Goal: Navigation & Orientation: Find specific page/section

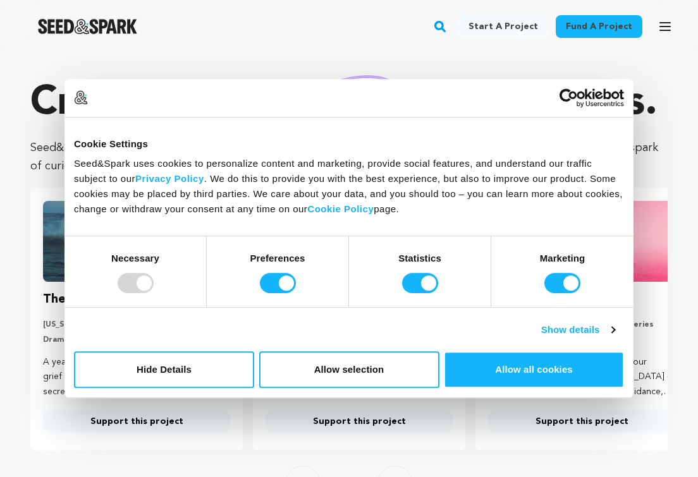
scroll to position [112, 0]
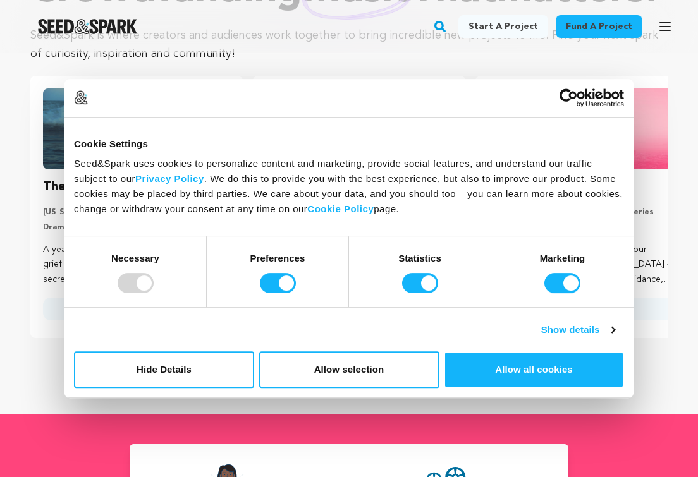
click at [221, 371] on button "Hide Details" at bounding box center [164, 369] width 180 height 37
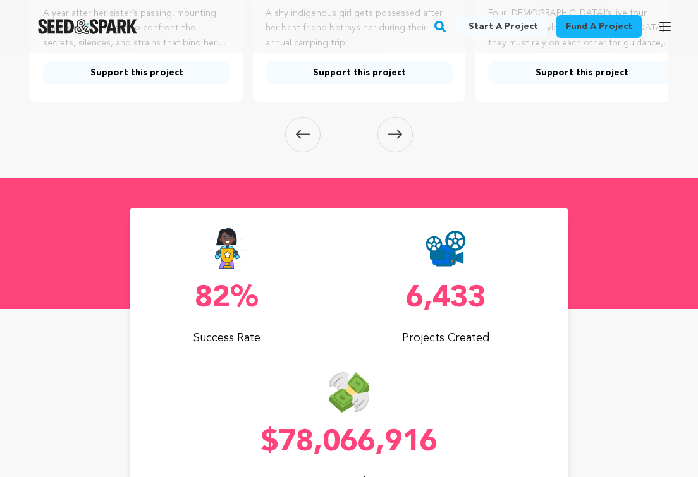
scroll to position [0, 0]
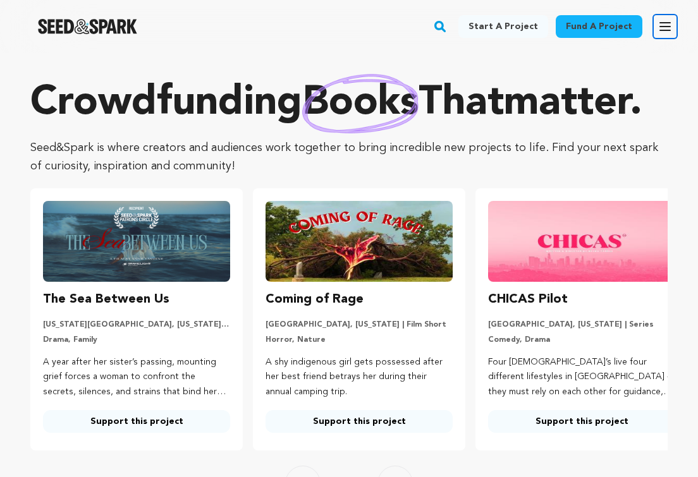
click at [662, 28] on icon "button" at bounding box center [664, 26] width 15 height 15
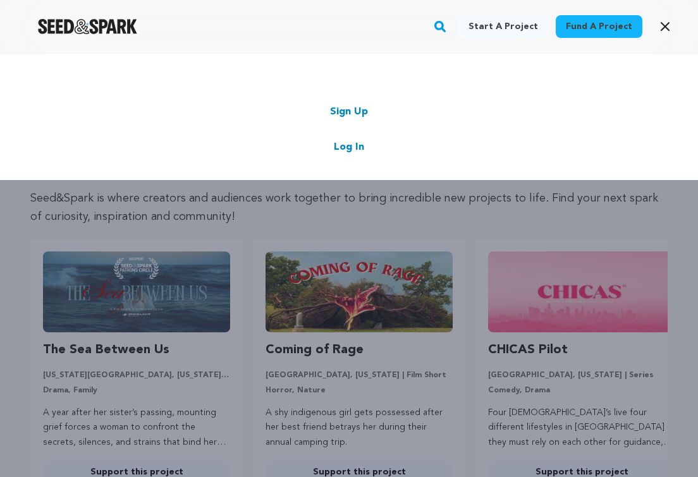
click at [223, 42] on div "Fund a project Start a project Search Login Sign up Start a project Fund a proj…" at bounding box center [338, 26] width 677 height 33
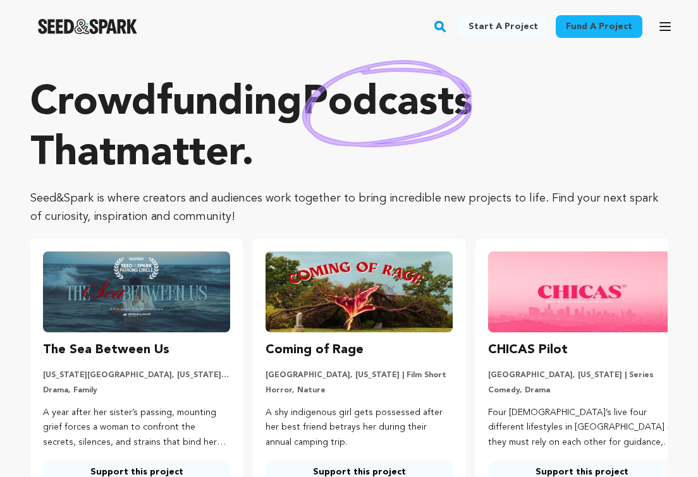
click at [108, 32] on img "Seed&Spark Homepage" at bounding box center [87, 26] width 99 height 15
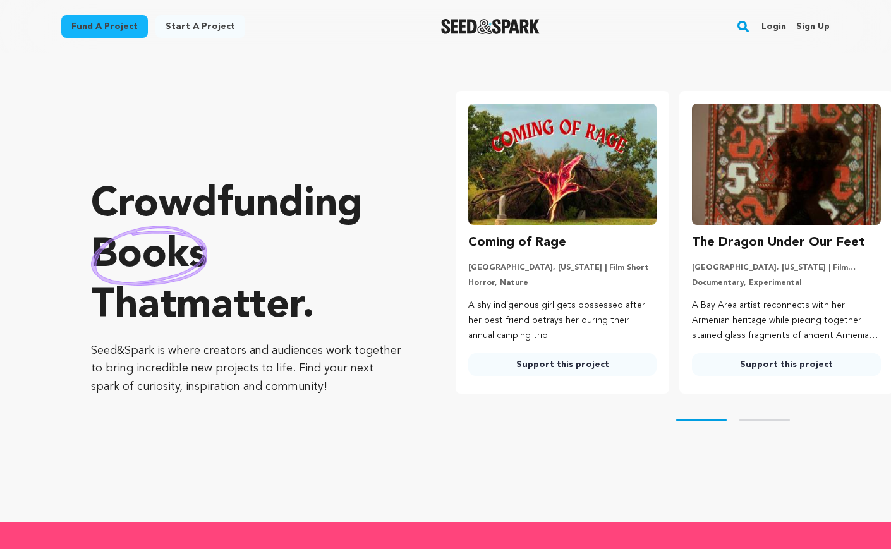
click at [131, 29] on link "Fund a project" at bounding box center [104, 26] width 87 height 23
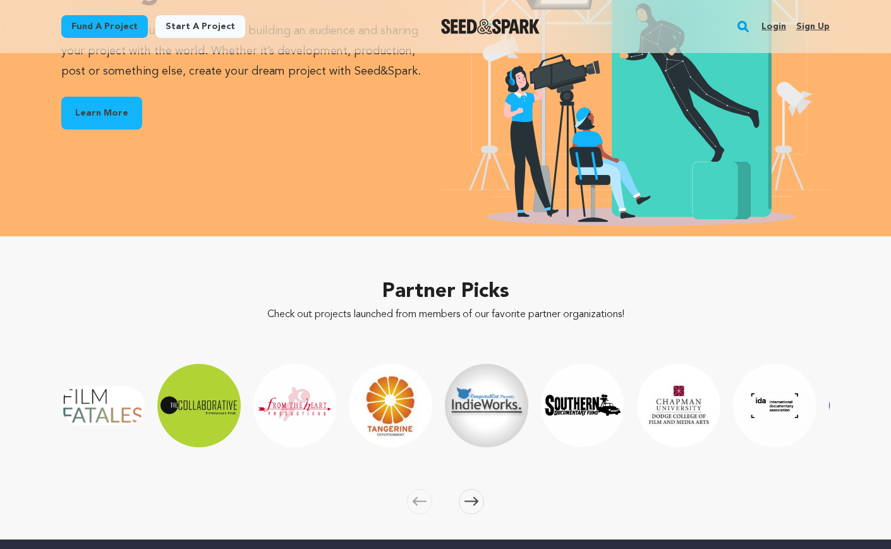
scroll to position [1629, 0]
